Goal: Transaction & Acquisition: Purchase product/service

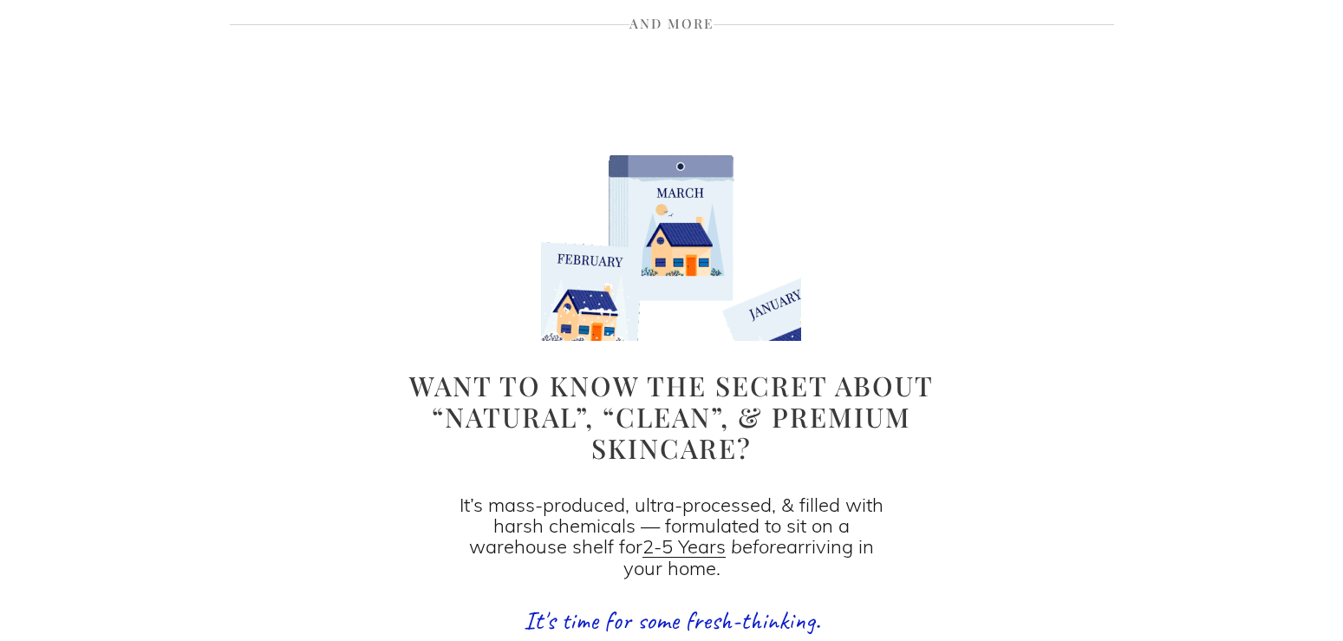
scroll to position [973, 0]
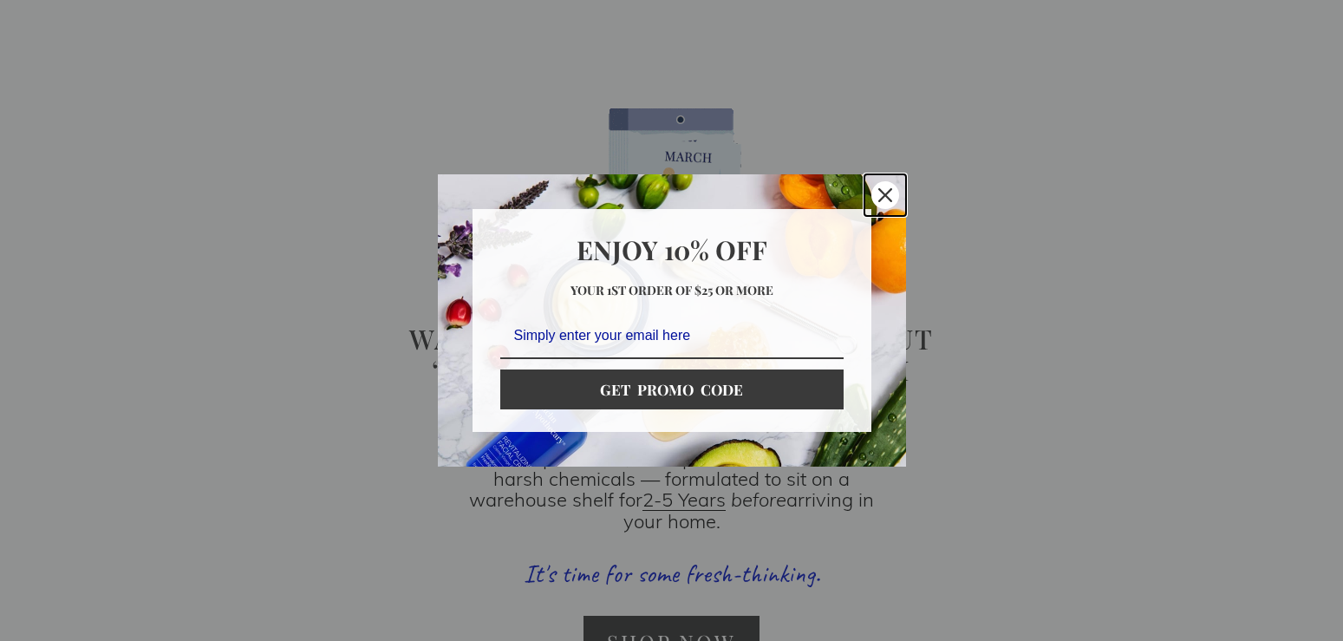
click at [881, 184] on div "Close" at bounding box center [886, 195] width 28 height 28
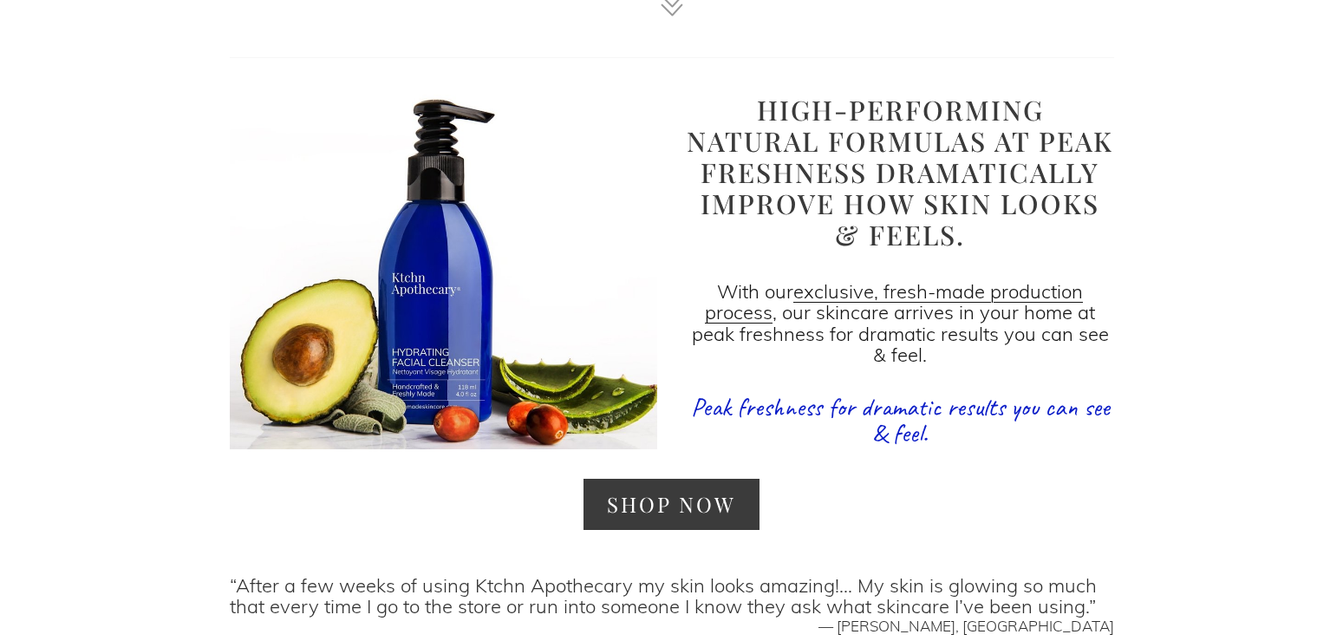
scroll to position [1769, 0]
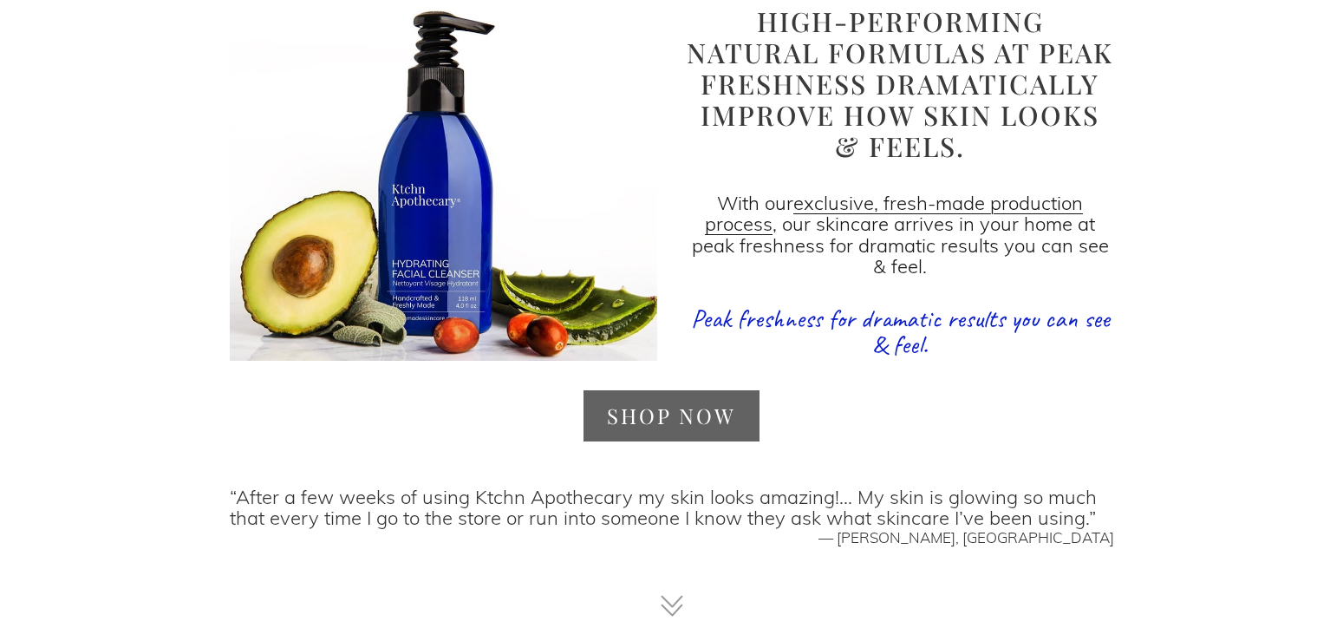
click at [686, 406] on link "SHOP NOW" at bounding box center [672, 415] width 176 height 51
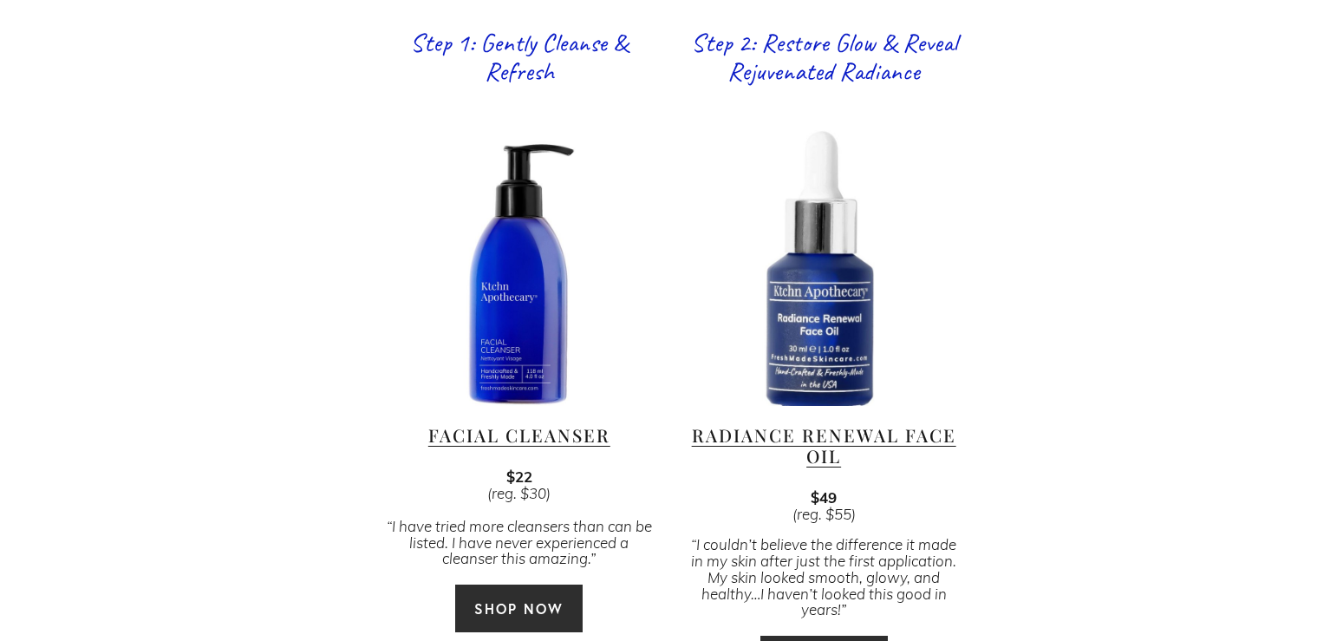
scroll to position [1150, 0]
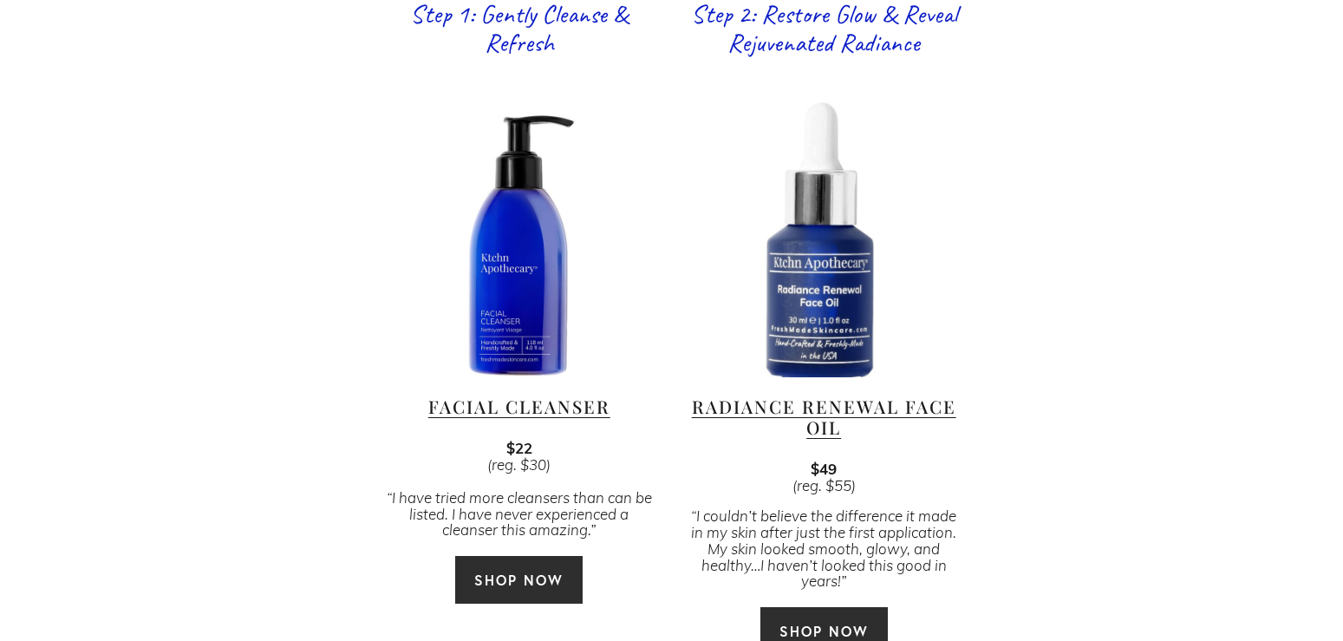
click at [520, 395] on link "Facial Cleanser" at bounding box center [519, 406] width 182 height 23
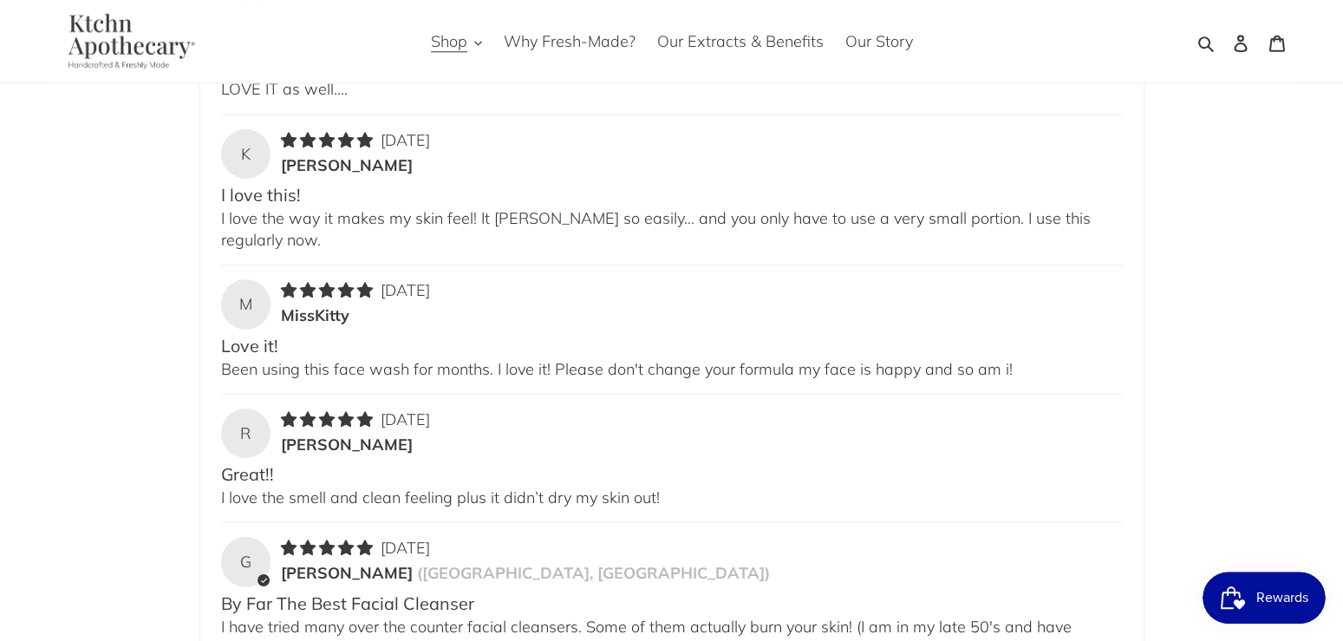
scroll to position [3008, 0]
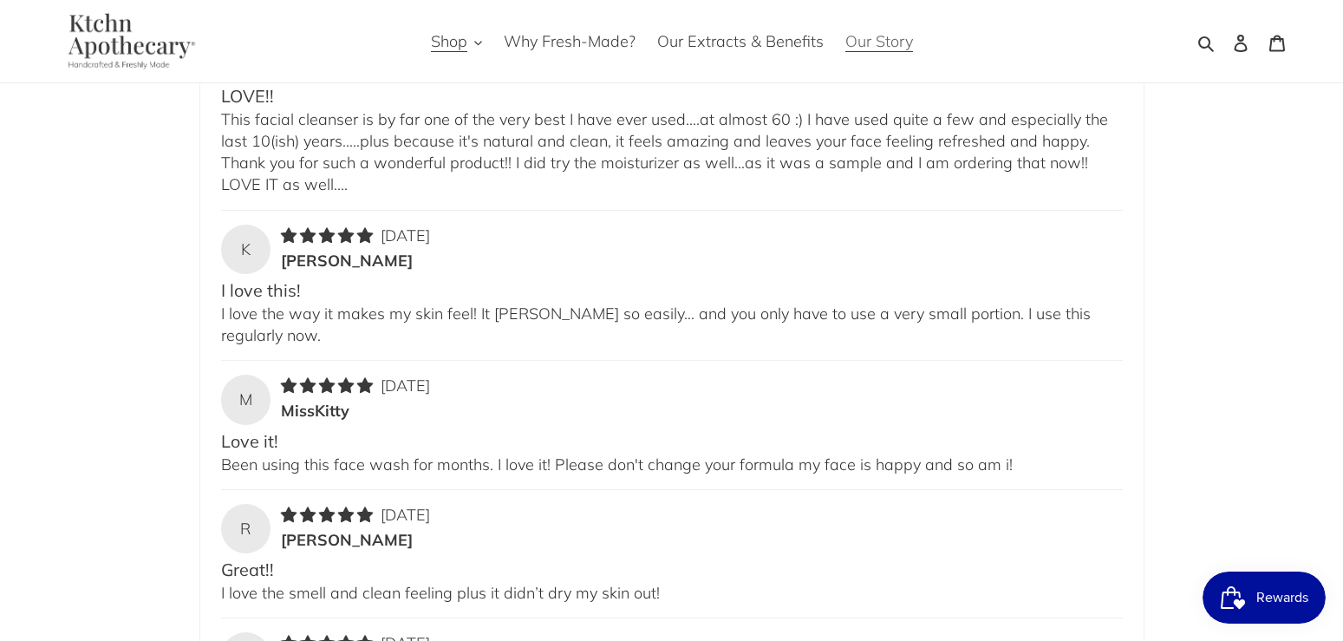
click at [880, 34] on span "Our Story" at bounding box center [880, 41] width 68 height 21
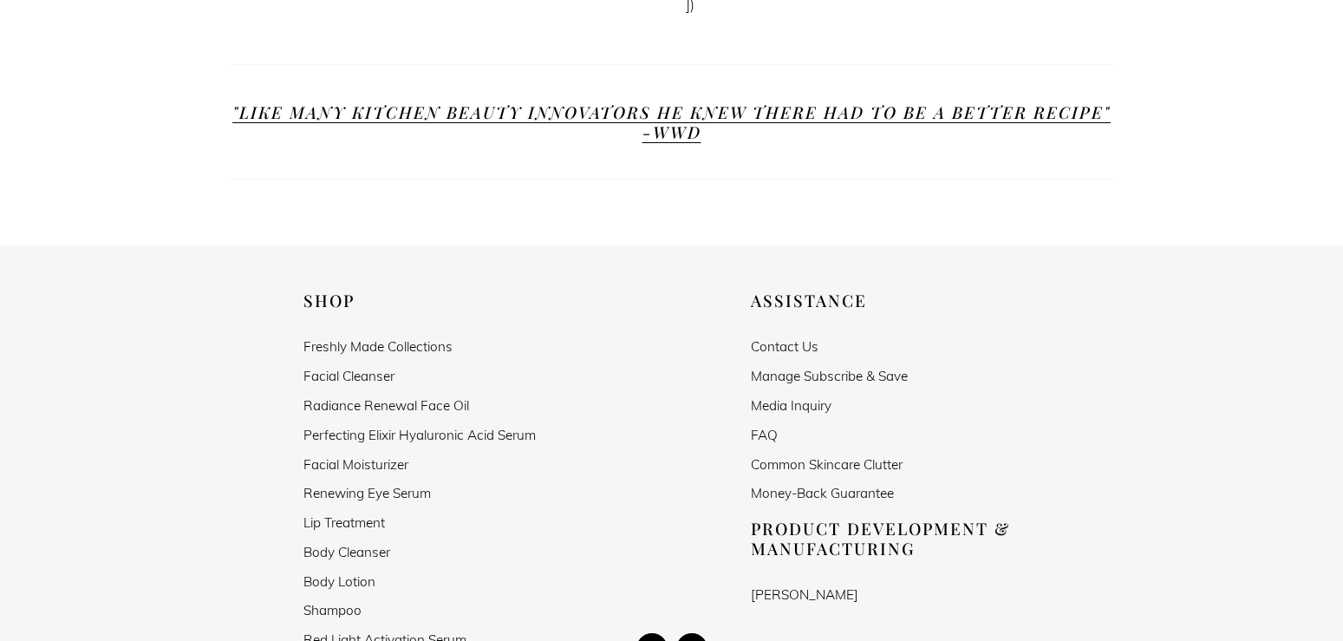
scroll to position [1504, 0]
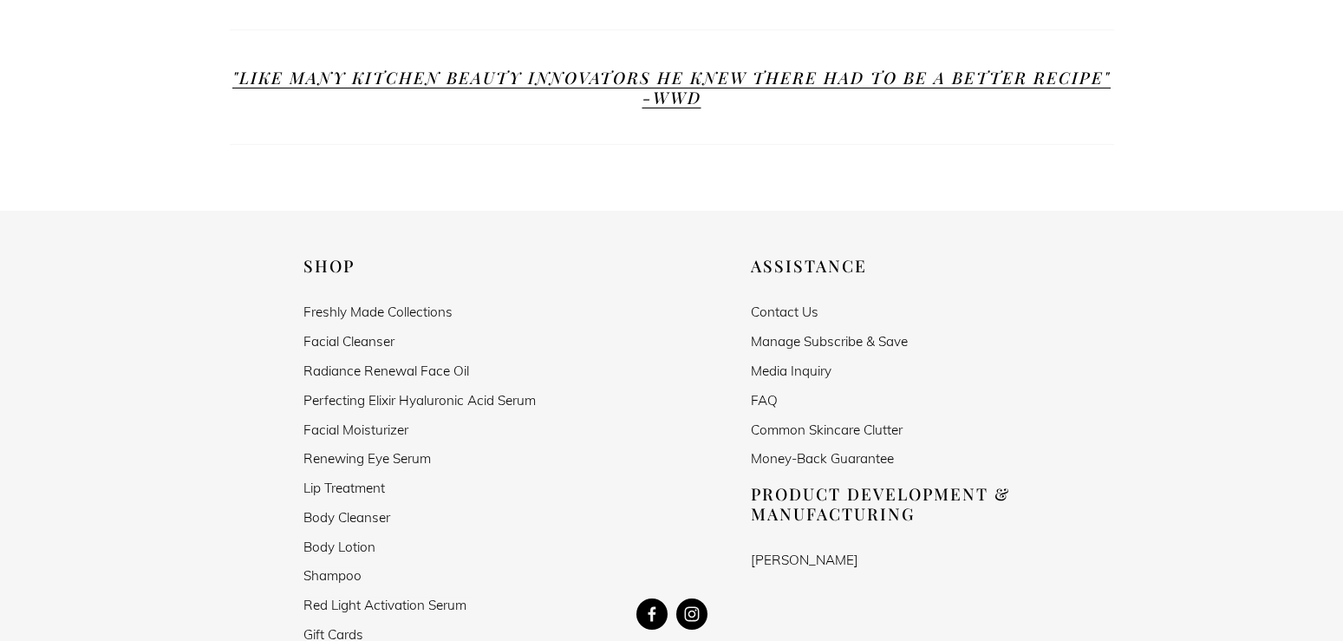
click at [854, 552] on link "[PERSON_NAME]" at bounding box center [805, 559] width 108 height 15
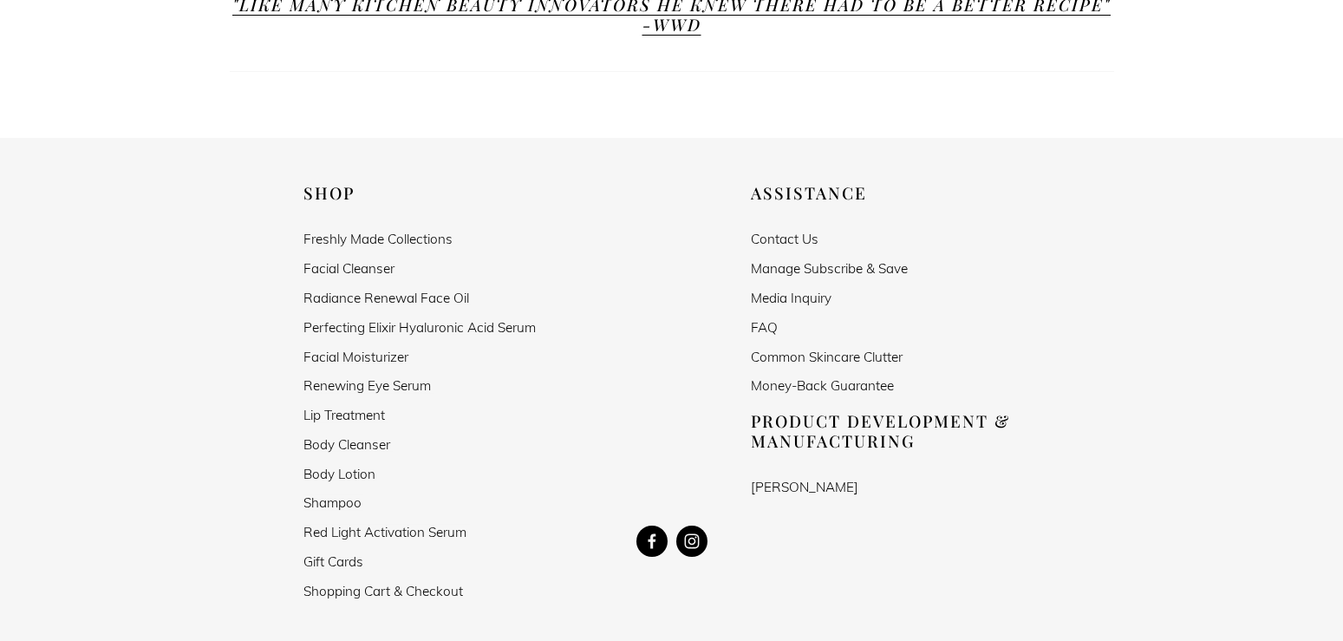
scroll to position [1592, 0]
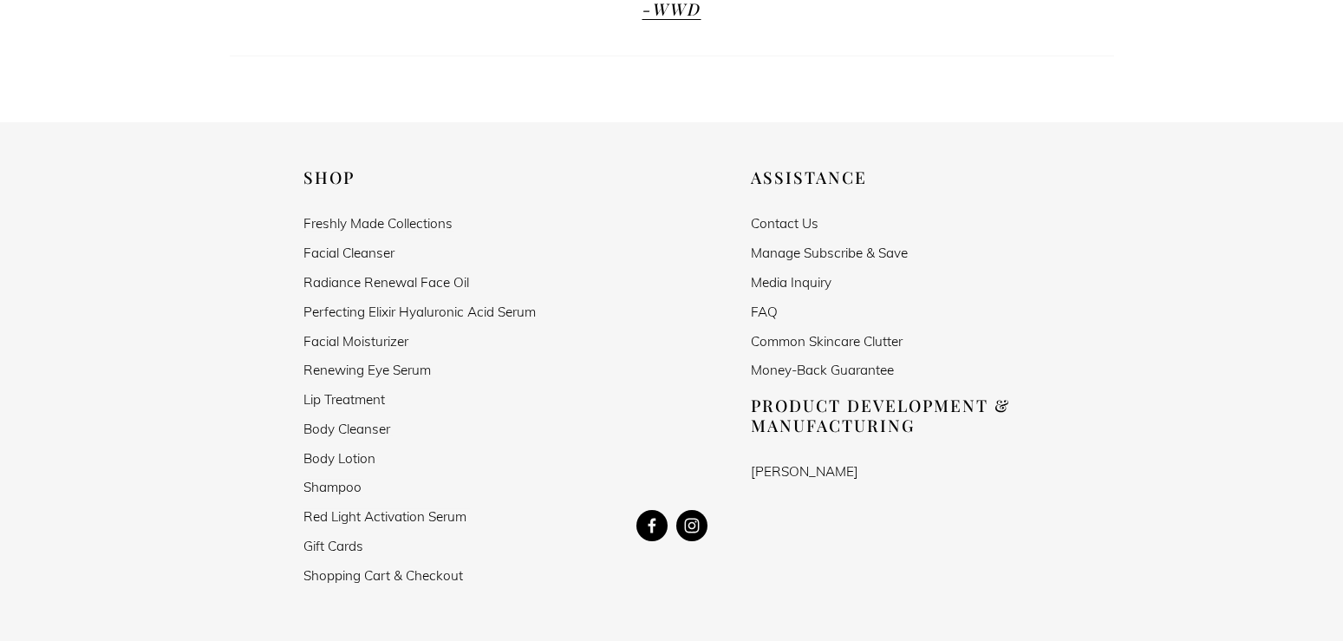
click at [880, 395] on h2 "Product Development & Manufacturing" at bounding box center [895, 414] width 289 height 39
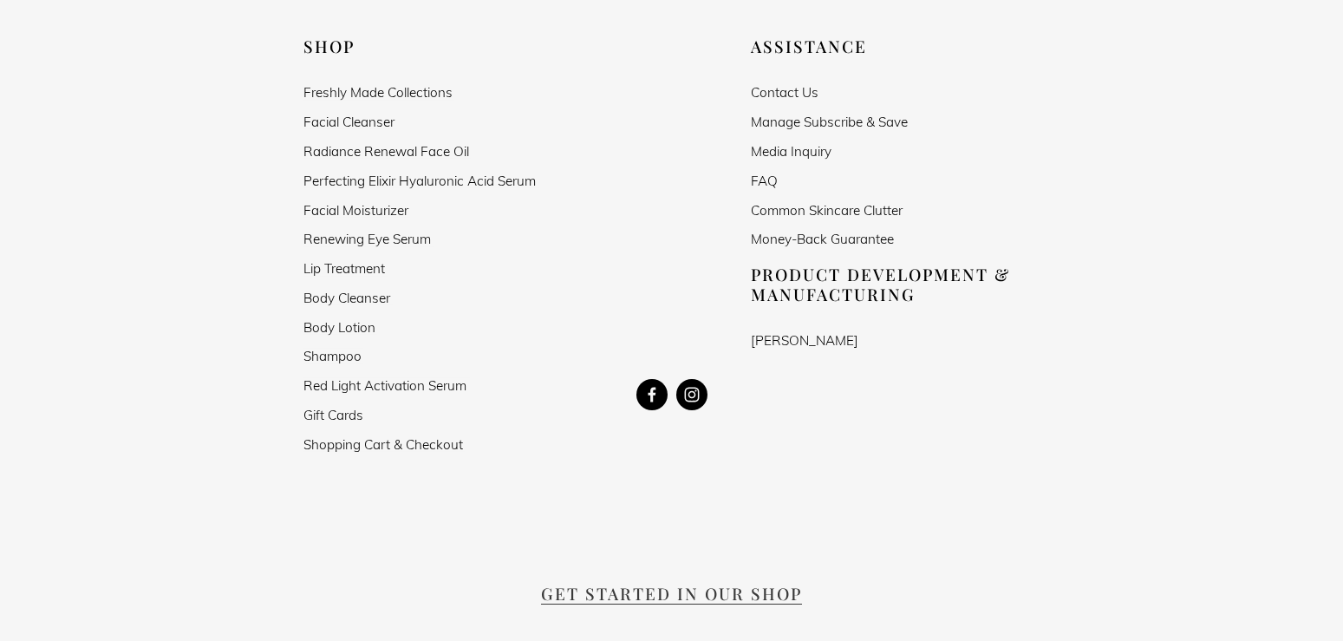
scroll to position [1681, 0]
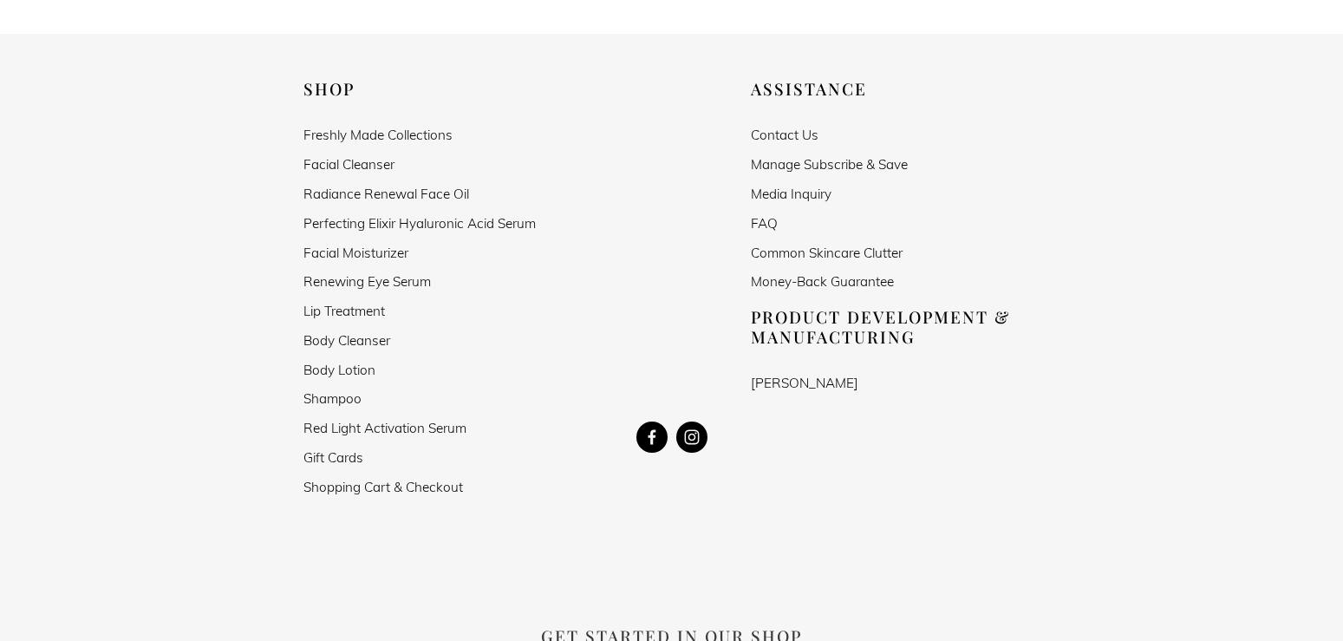
click at [381, 157] on link "Facial Cleanser" at bounding box center [349, 164] width 91 height 15
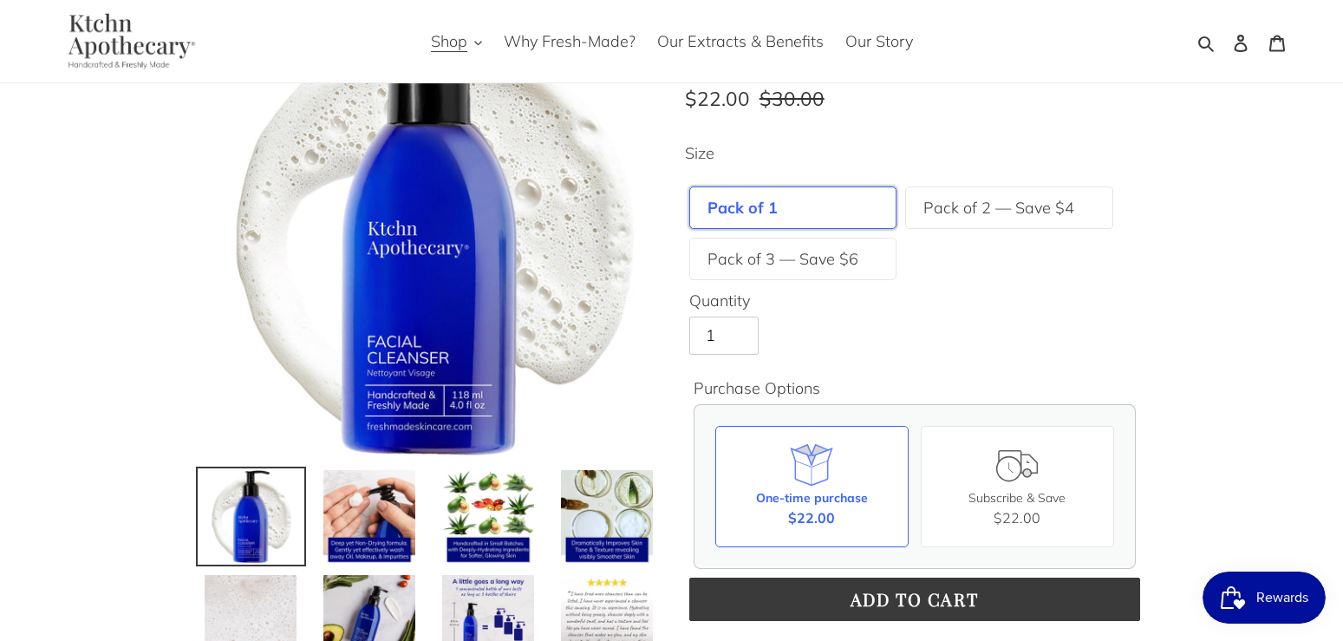
scroll to position [177, 0]
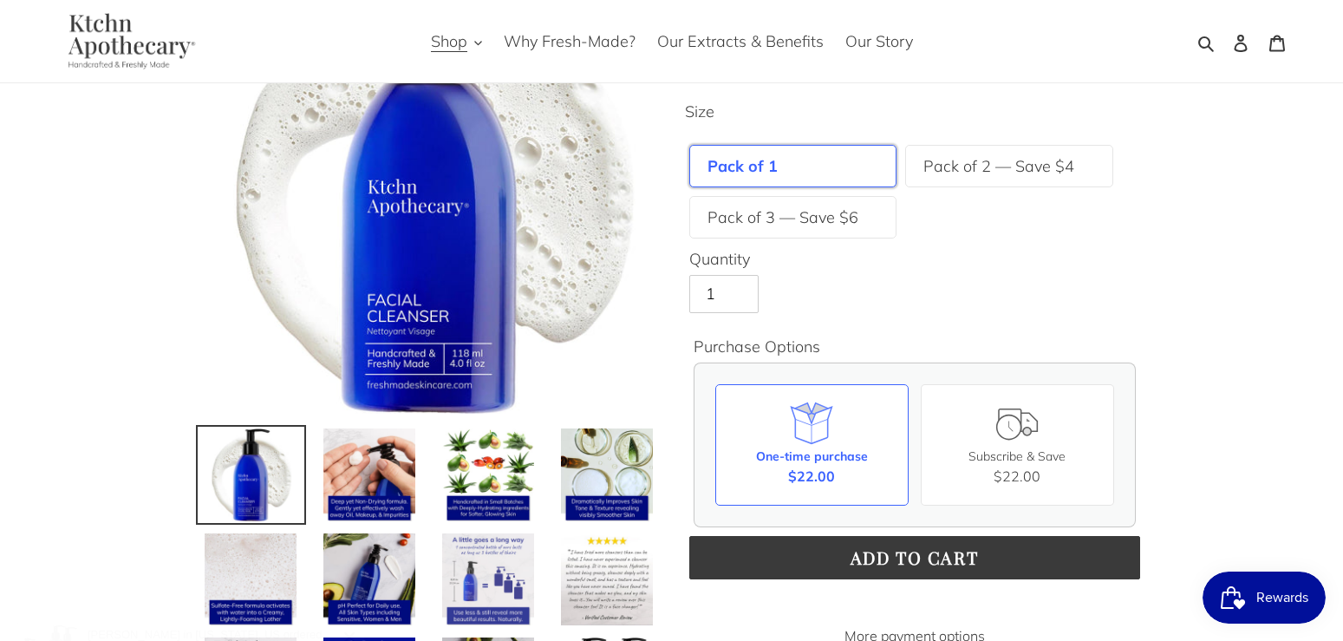
click at [513, 559] on img at bounding box center [489, 580] width 96 height 96
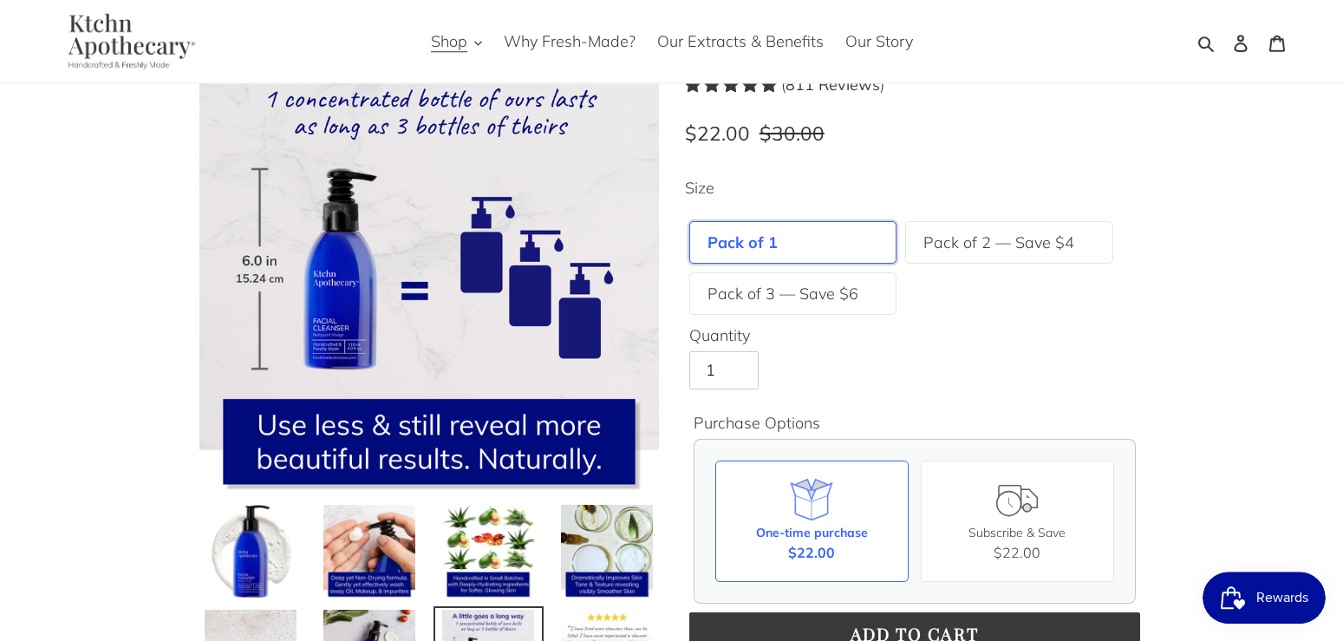
scroll to position [88, 0]
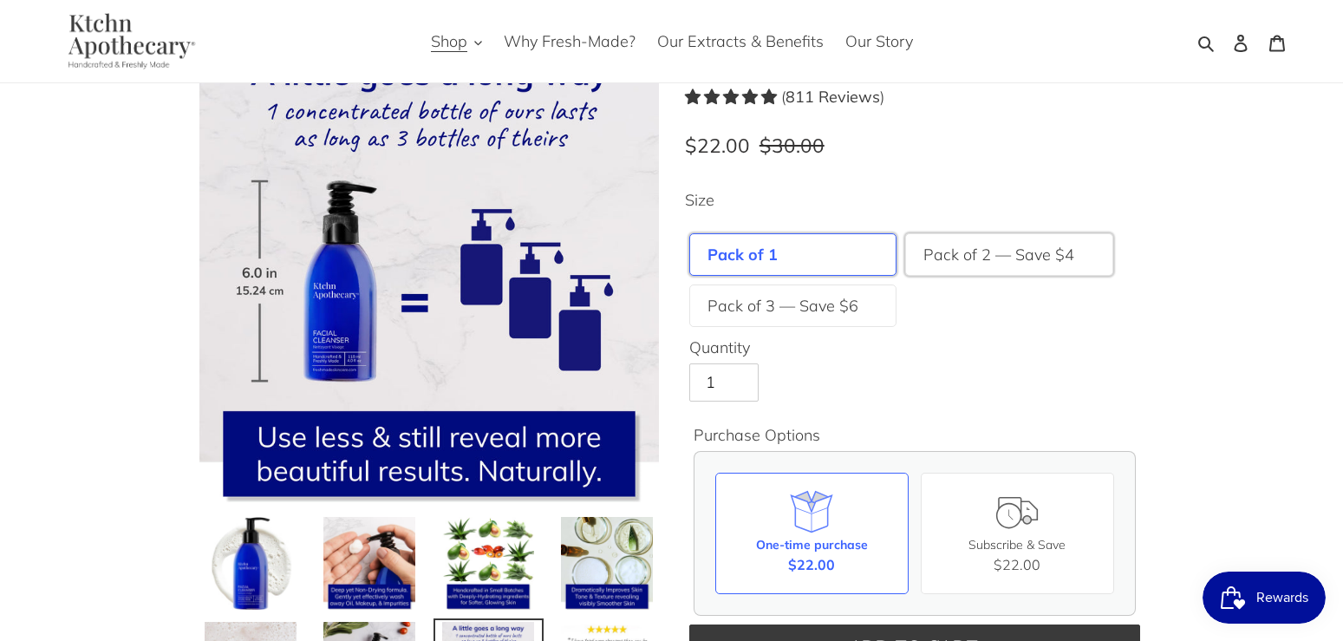
click at [1022, 252] on label "Pack of 2 — Save $4" at bounding box center [999, 254] width 151 height 23
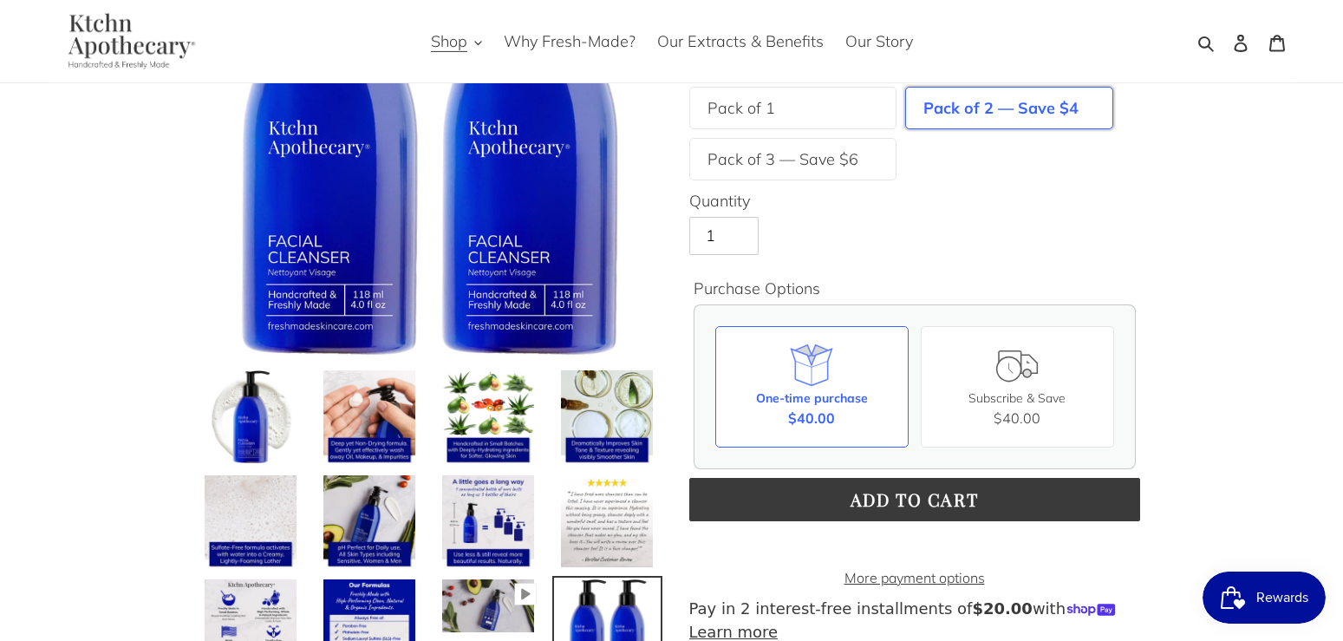
scroll to position [265, 0]
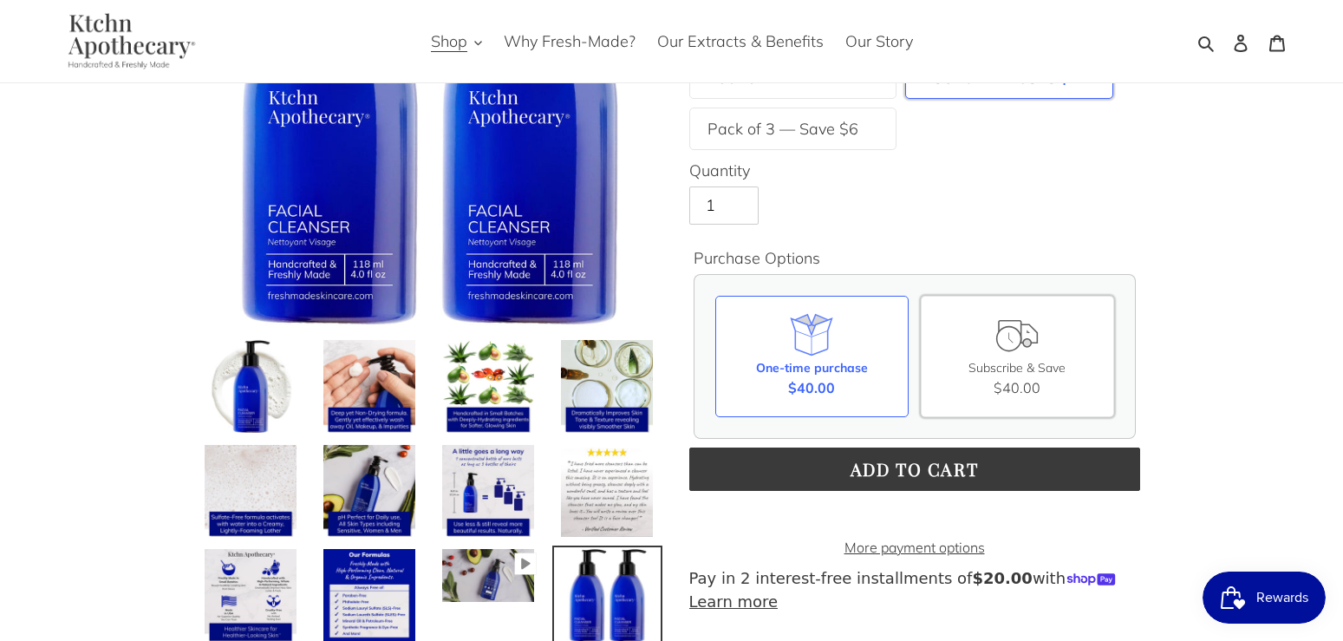
click at [983, 356] on div "Subscribe & Save $40.00" at bounding box center [1017, 356] width 193 height 121
click at [0, 0] on input "Subscribe & Save $40.00" at bounding box center [0, 0] width 0 height 0
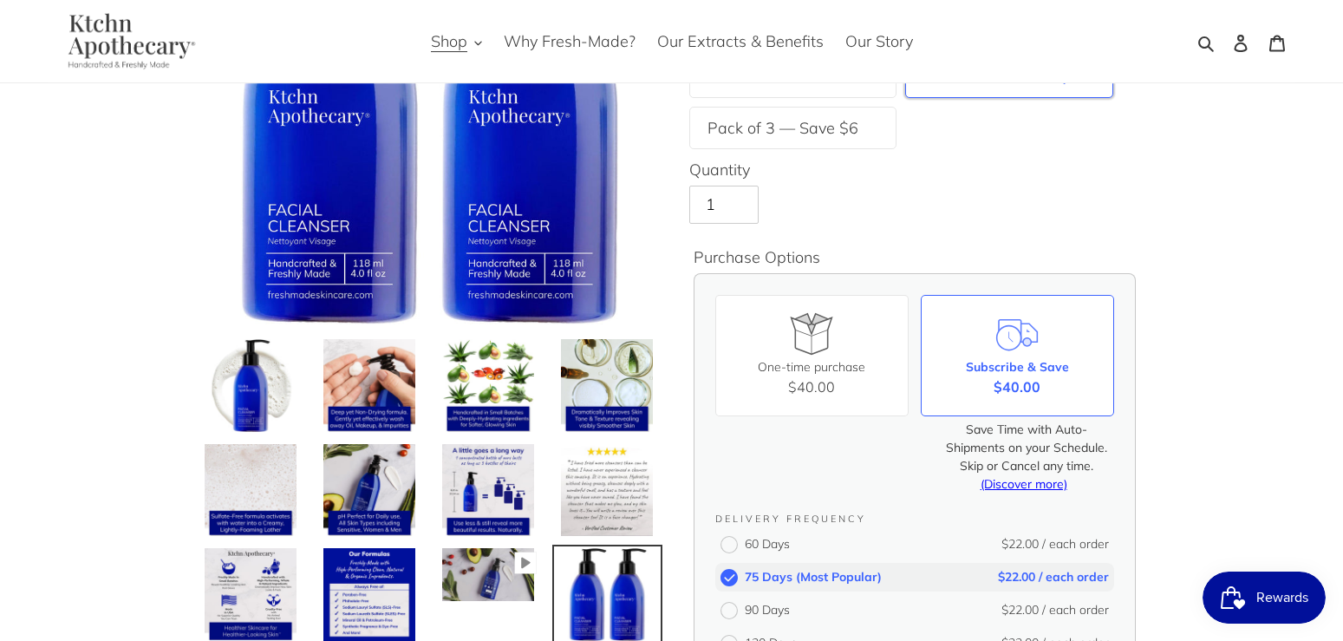
scroll to position [265, 0]
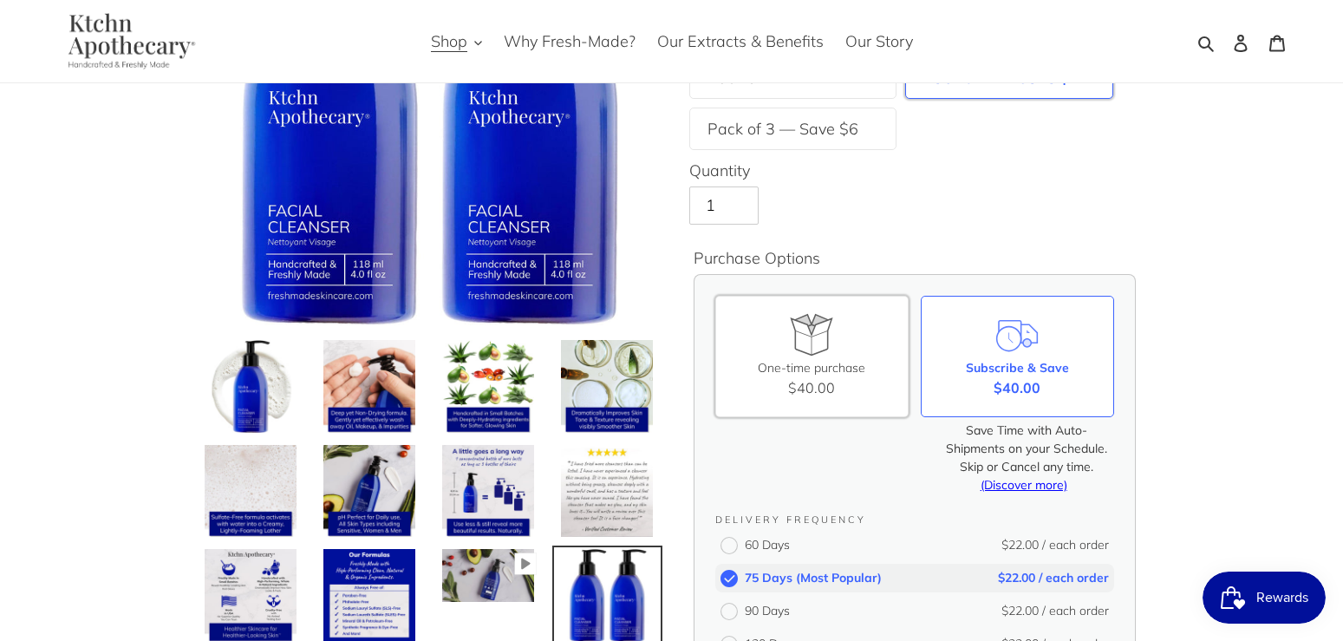
click at [847, 351] on div "One-time purchase $40.00" at bounding box center [811, 356] width 193 height 121
click at [0, 0] on input "One-time purchase $40.00" at bounding box center [0, 0] width 0 height 0
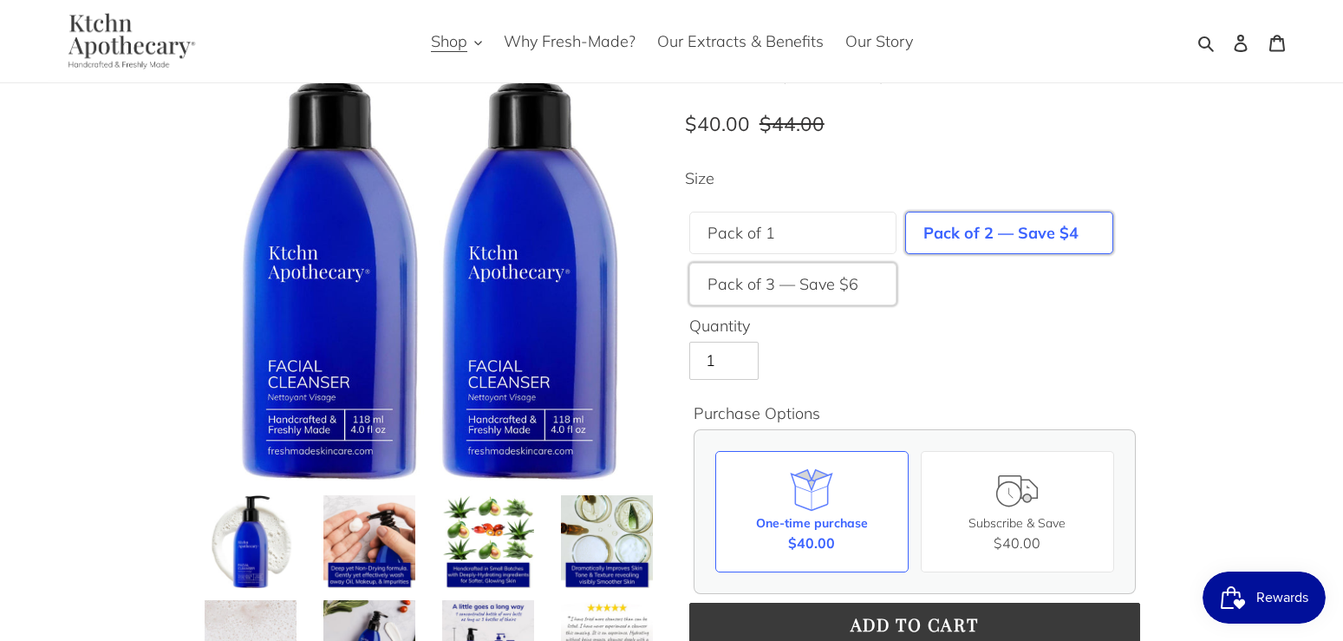
scroll to position [177, 0]
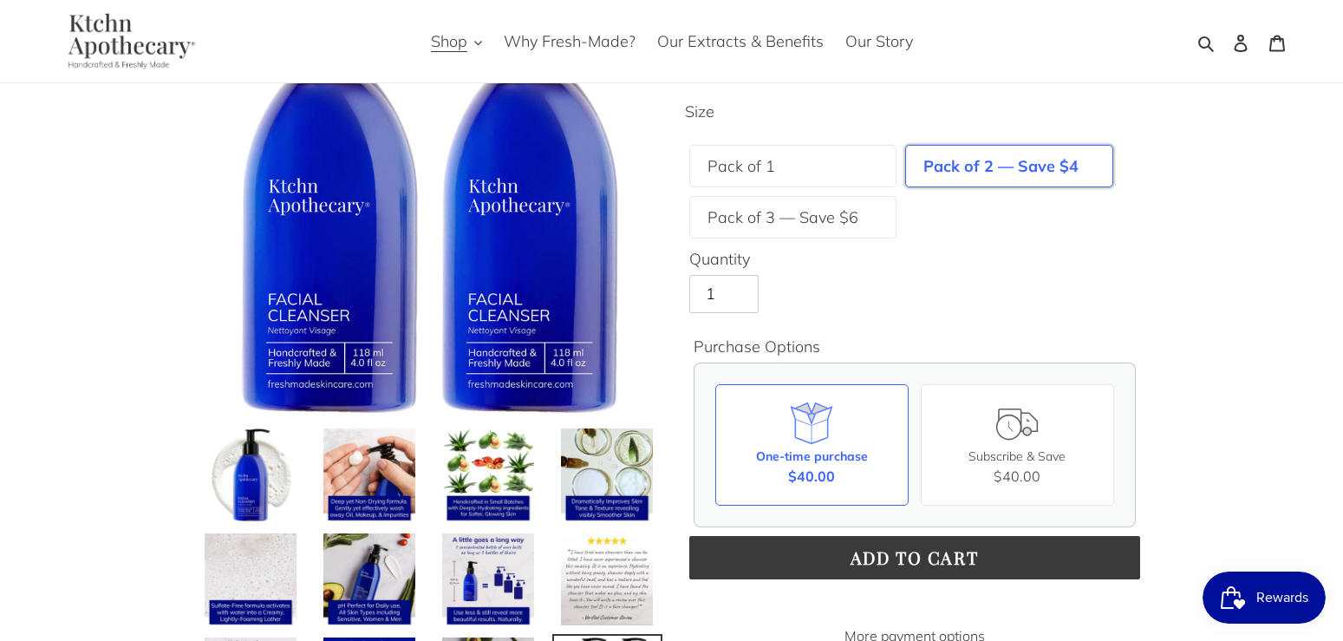
click at [694, 603] on shop-pay-wallet-button at bounding box center [691, 600] width 4 height 20
